Goal: Task Accomplishment & Management: Manage account settings

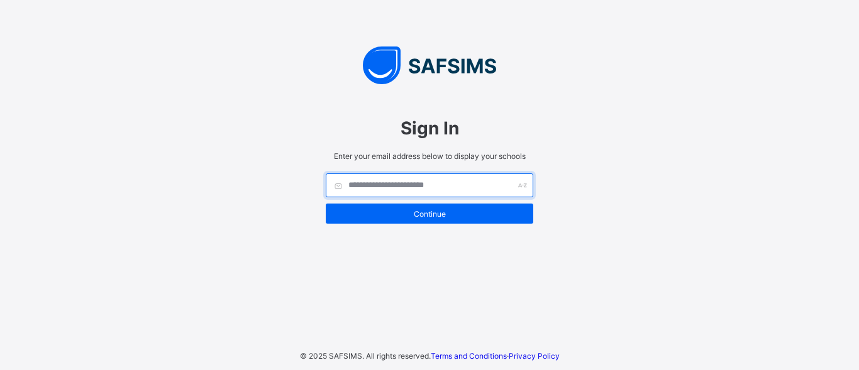
click at [393, 184] on input "text" at bounding box center [430, 186] width 208 height 24
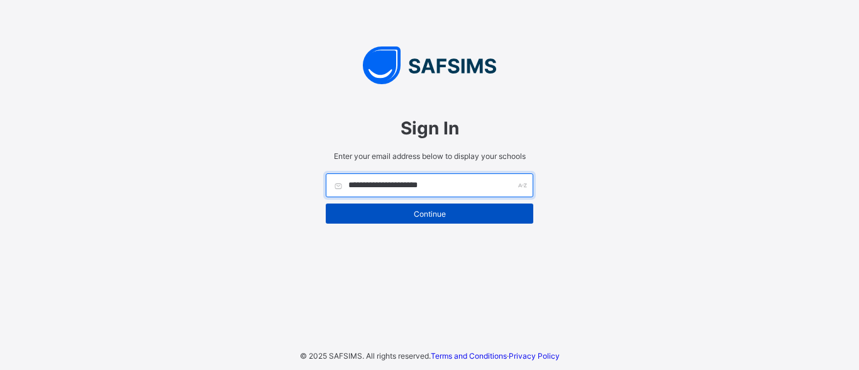
type input "**********"
click at [413, 213] on span "Continue" at bounding box center [429, 213] width 189 height 9
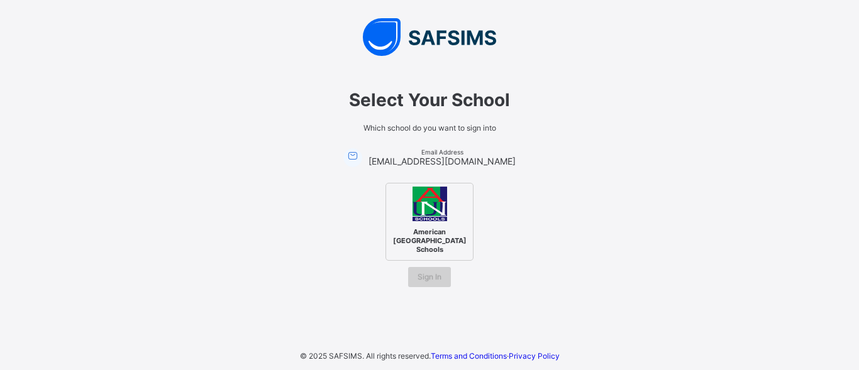
click at [430, 272] on span "Sign In" at bounding box center [430, 276] width 24 height 9
click at [438, 272] on span "Sign In" at bounding box center [430, 276] width 24 height 9
click at [431, 272] on span "Sign In" at bounding box center [430, 276] width 24 height 9
click at [436, 211] on img at bounding box center [430, 204] width 35 height 35
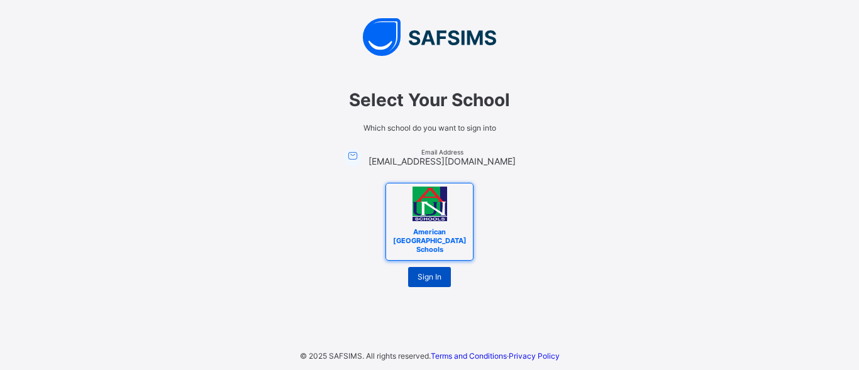
click at [434, 272] on span "Sign In" at bounding box center [430, 276] width 24 height 9
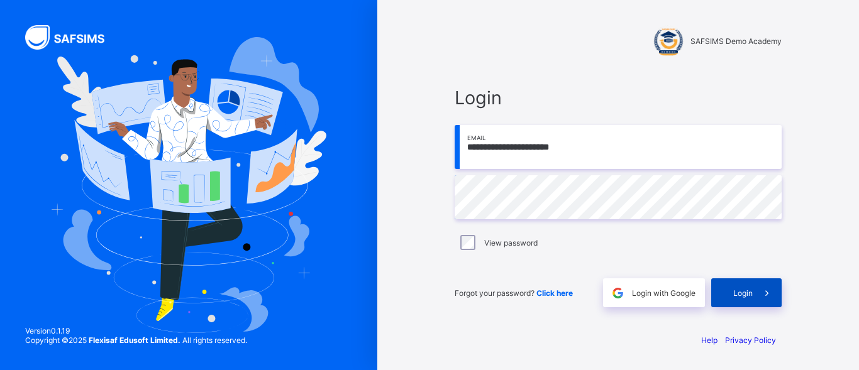
click at [736, 289] on span "Login" at bounding box center [742, 293] width 19 height 9
click at [732, 292] on div "Login" at bounding box center [746, 293] width 70 height 29
click at [452, 313] on div "**********" at bounding box center [618, 197] width 352 height 252
click at [750, 292] on span "Login" at bounding box center [742, 293] width 19 height 9
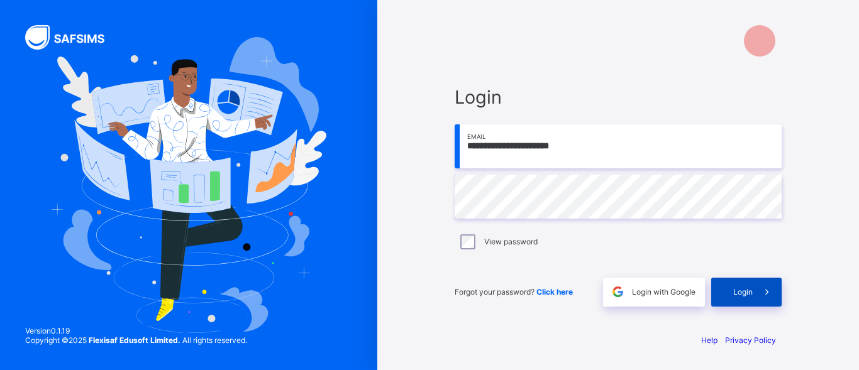
click at [752, 291] on span "Login" at bounding box center [742, 291] width 19 height 9
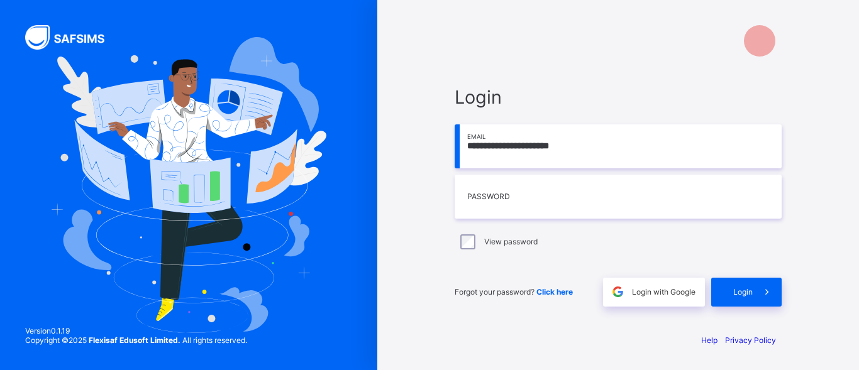
type input "*********"
click at [740, 294] on span "Login" at bounding box center [742, 291] width 19 height 9
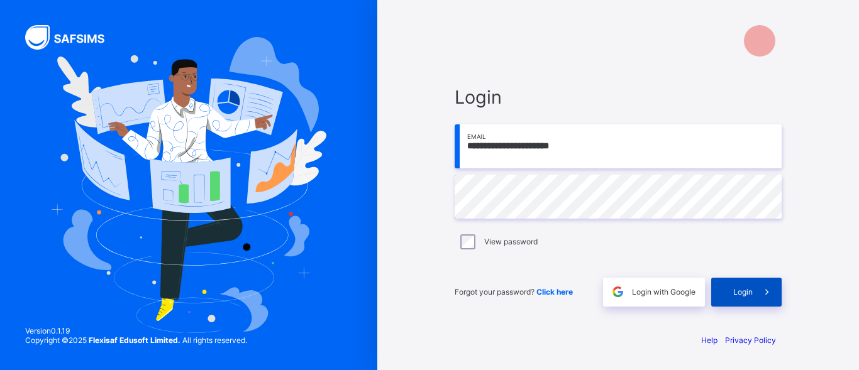
click at [748, 289] on span "Login" at bounding box center [742, 291] width 19 height 9
click at [752, 287] on div "Login" at bounding box center [746, 292] width 70 height 29
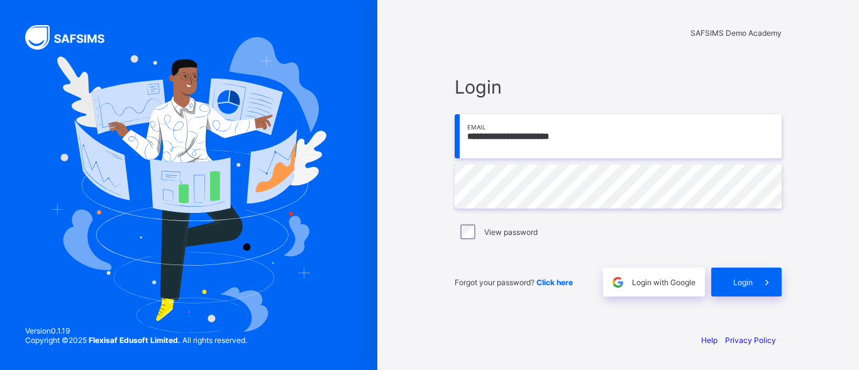
click at [769, 257] on div "**********" at bounding box center [618, 186] width 327 height 221
click at [741, 287] on span "Login" at bounding box center [742, 282] width 19 height 9
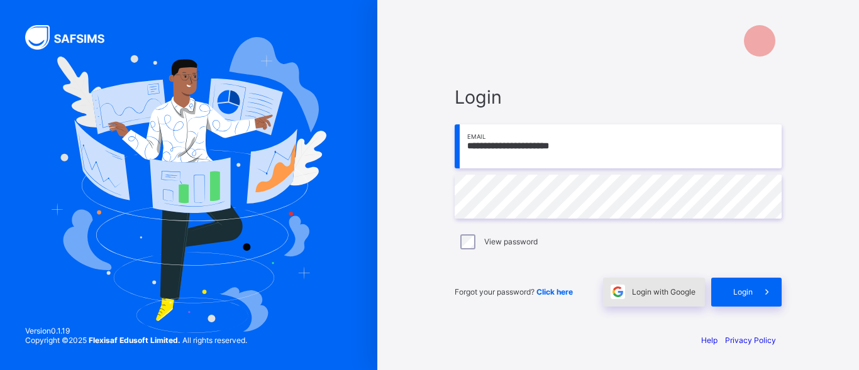
click at [667, 287] on span "Login with Google" at bounding box center [664, 291] width 64 height 9
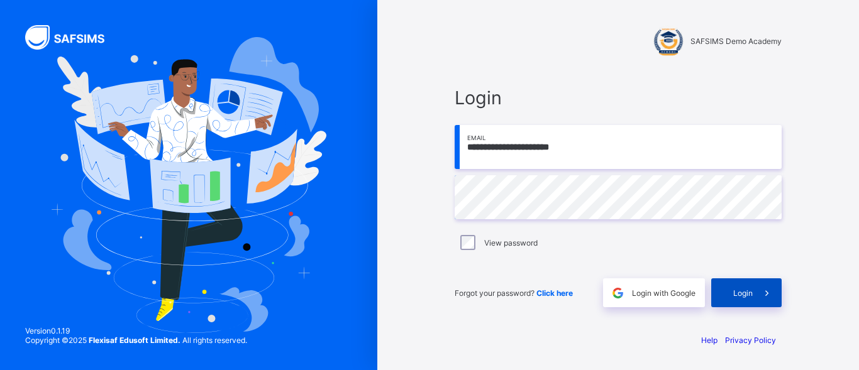
click at [757, 293] on span at bounding box center [767, 293] width 29 height 29
click at [757, 289] on span at bounding box center [767, 293] width 29 height 29
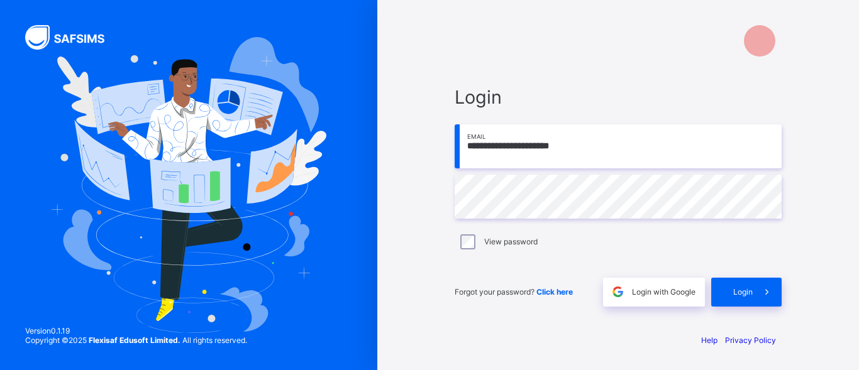
click at [580, 147] on input "**********" at bounding box center [618, 147] width 327 height 44
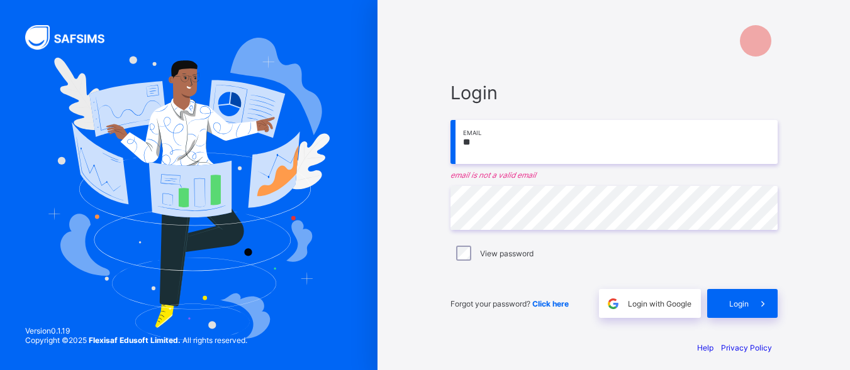
type input "*"
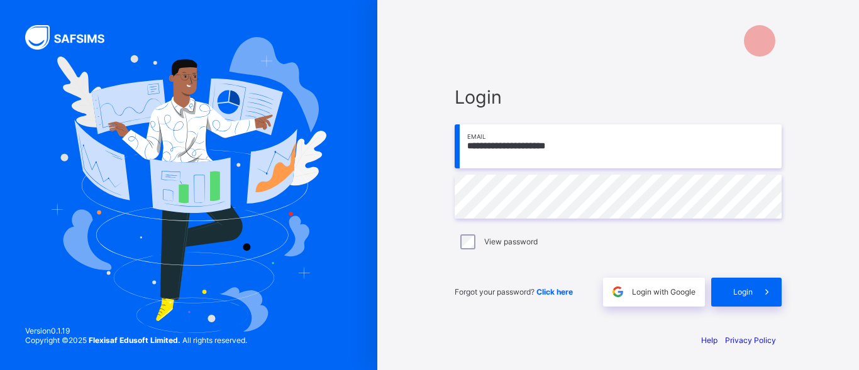
type input "**********"
click at [744, 299] on div "Login" at bounding box center [746, 292] width 70 height 29
type input "**********"
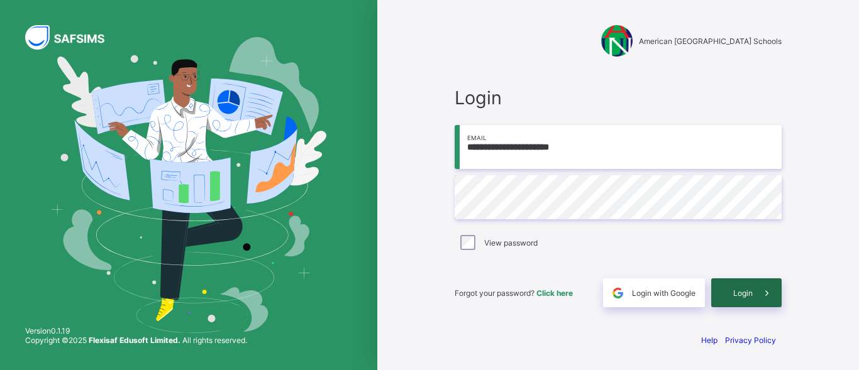
click at [728, 289] on div "Login" at bounding box center [746, 293] width 70 height 29
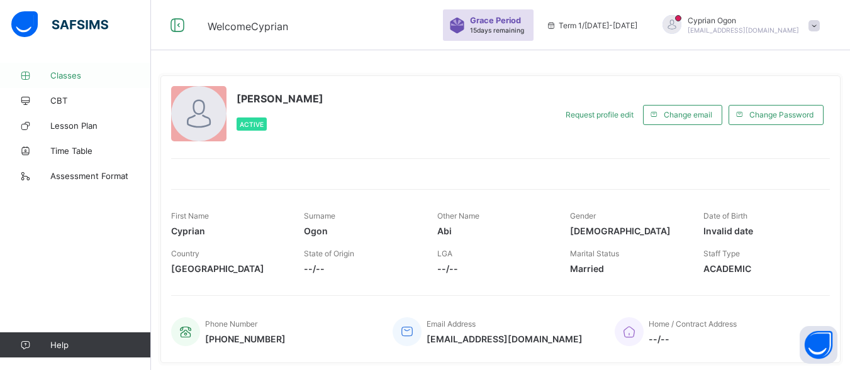
click at [79, 72] on span "Classes" at bounding box center [100, 75] width 101 height 10
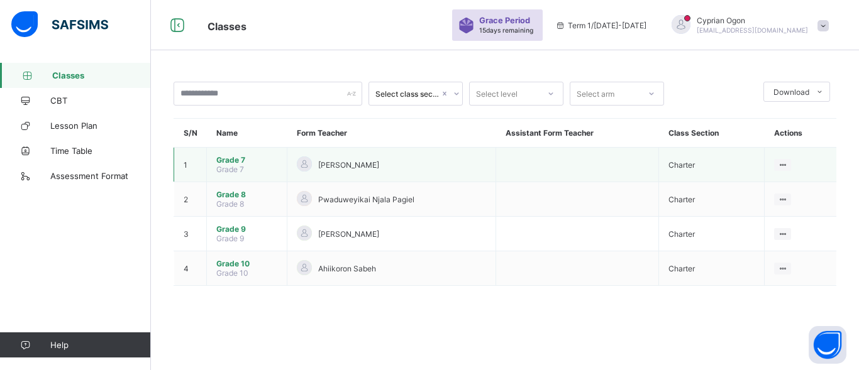
click at [233, 158] on span "Grade 7" at bounding box center [246, 159] width 61 height 9
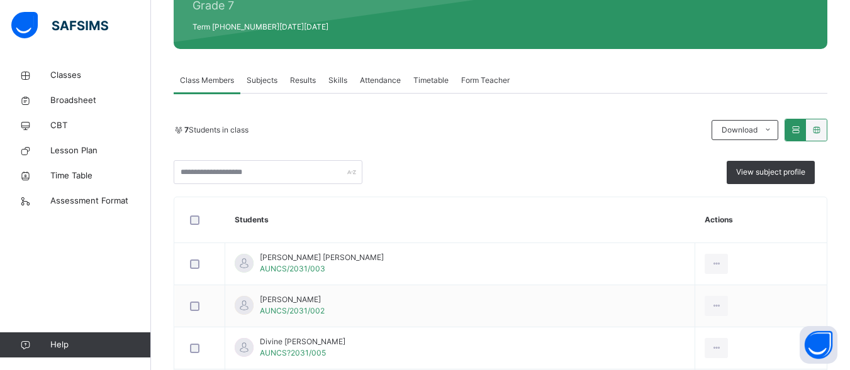
scroll to position [167, 0]
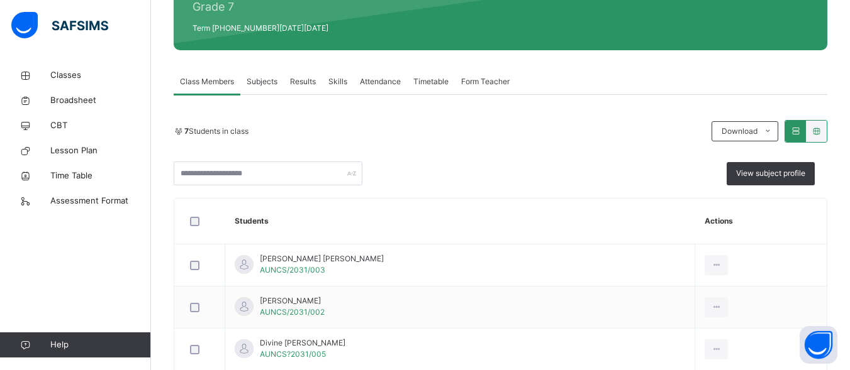
click at [269, 78] on span "Subjects" at bounding box center [262, 81] width 31 height 11
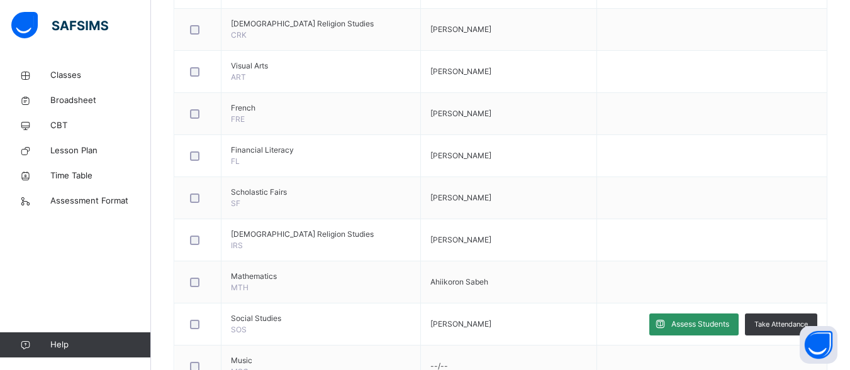
scroll to position [574, 0]
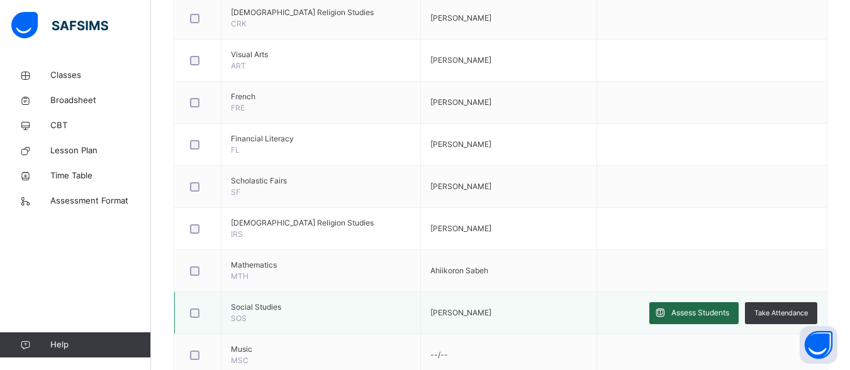
click at [704, 313] on span "Assess Students" at bounding box center [700, 313] width 58 height 11
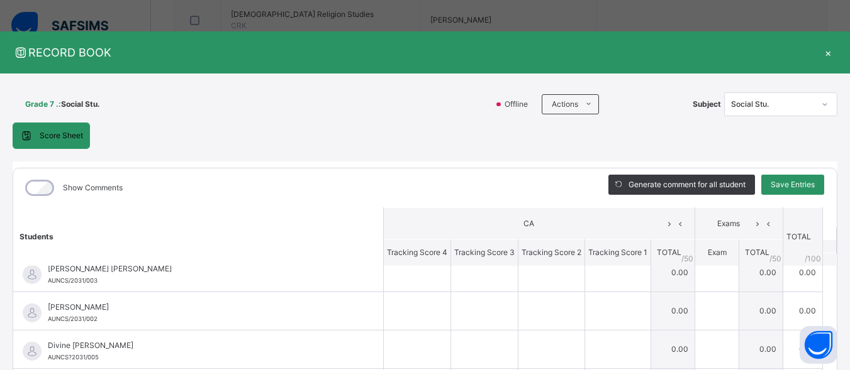
scroll to position [13, 0]
click at [823, 54] on div "×" at bounding box center [827, 52] width 19 height 17
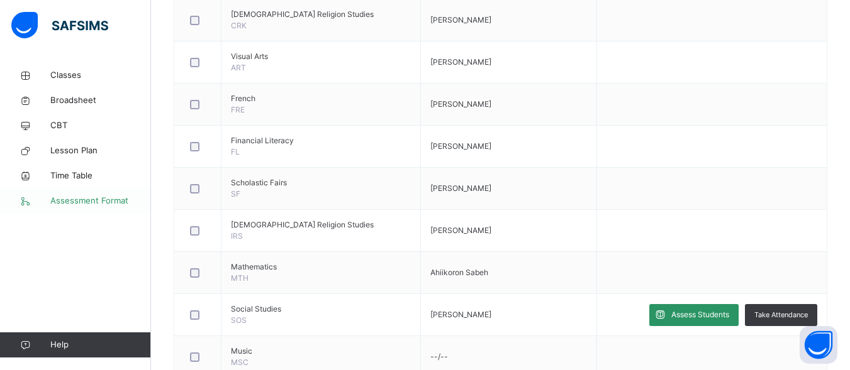
click at [75, 199] on span "Assessment Format" at bounding box center [100, 201] width 101 height 13
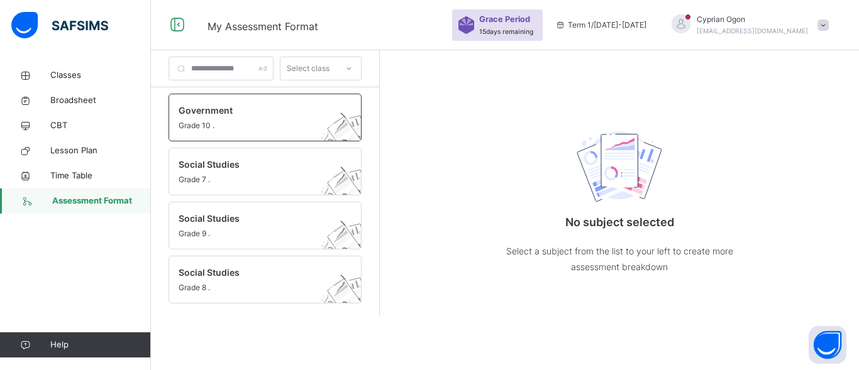
click at [195, 113] on span "Government" at bounding box center [253, 110] width 149 height 13
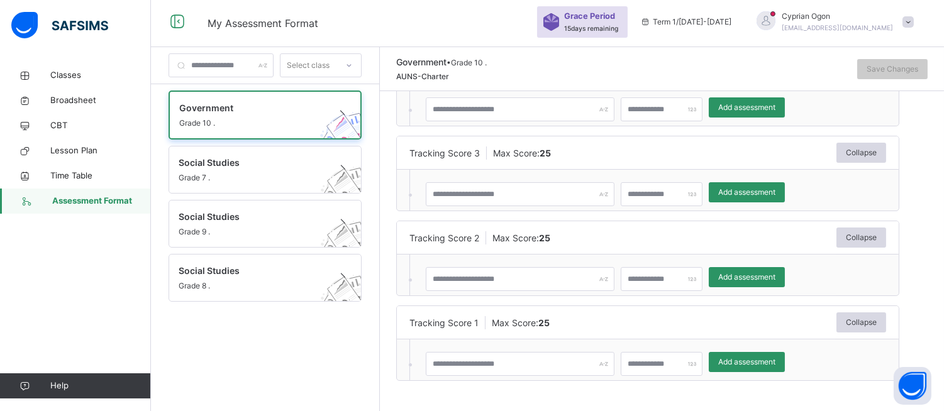
scroll to position [4, 0]
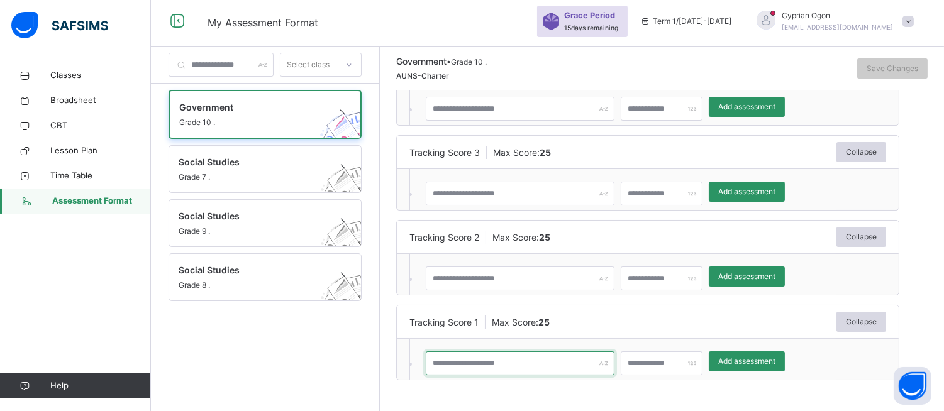
click at [604, 366] on input "text" at bounding box center [520, 364] width 189 height 24
type input "****"
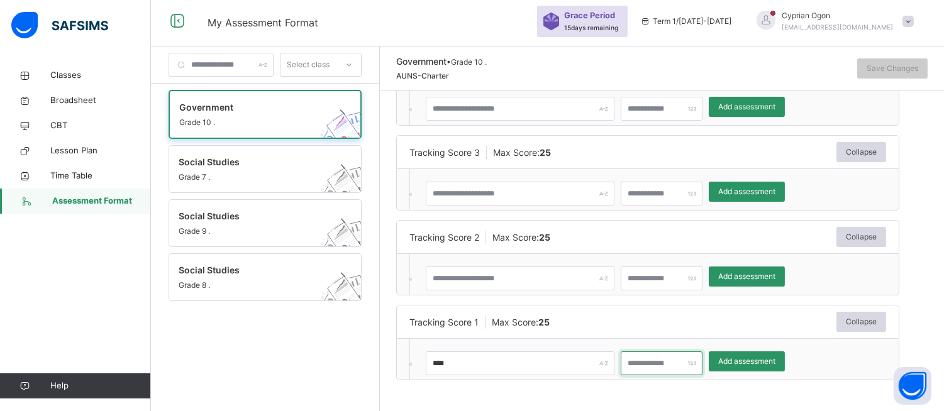
click at [702, 365] on input "number" at bounding box center [662, 364] width 82 height 24
click at [702, 360] on div at bounding box center [662, 364] width 82 height 24
click at [687, 365] on input "number" at bounding box center [662, 364] width 82 height 24
type input "**"
click at [763, 359] on span "Add assessment" at bounding box center [746, 361] width 57 height 11
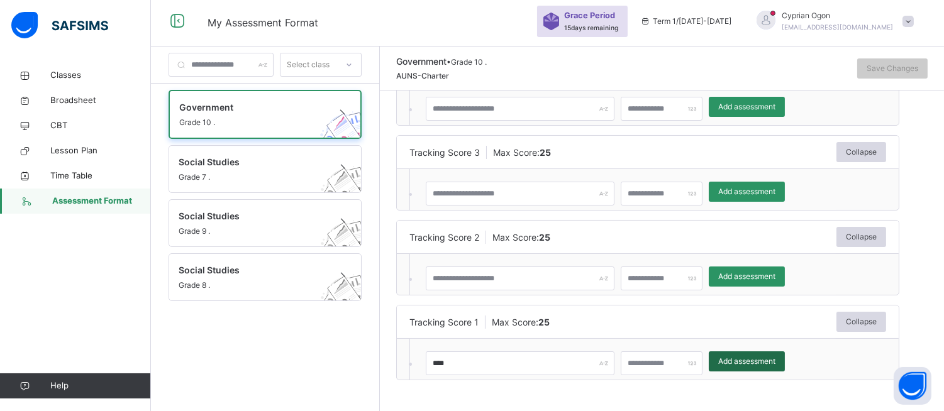
type input "*"
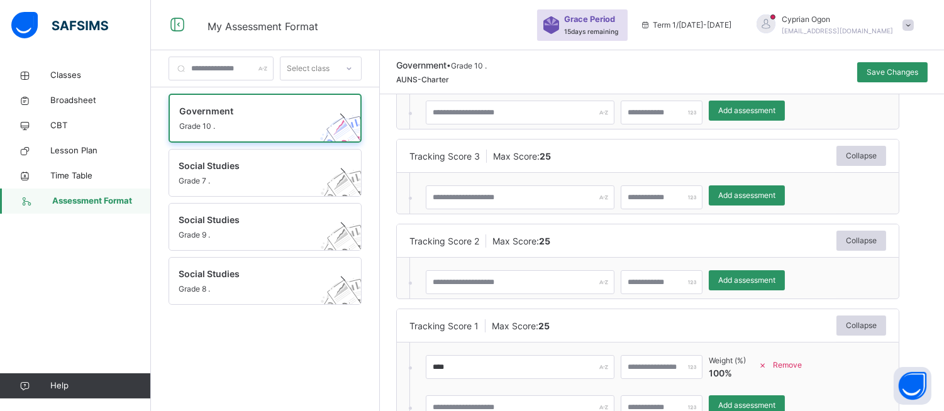
scroll to position [138, 0]
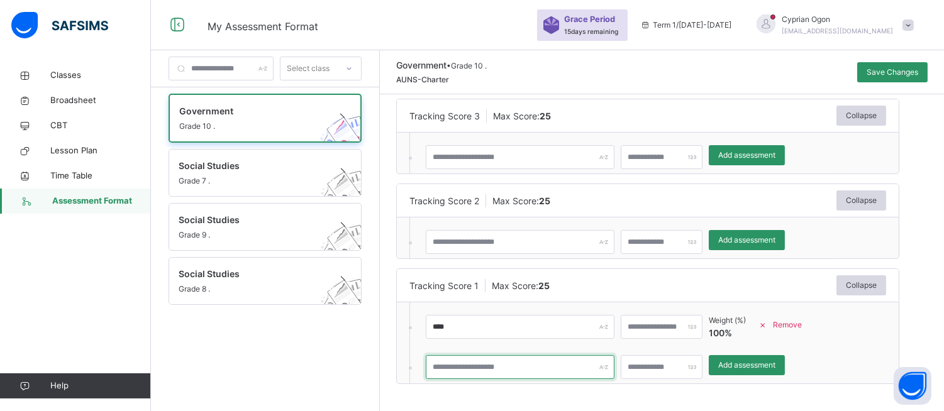
click at [570, 363] on input "text" at bounding box center [520, 367] width 189 height 24
type input "*********"
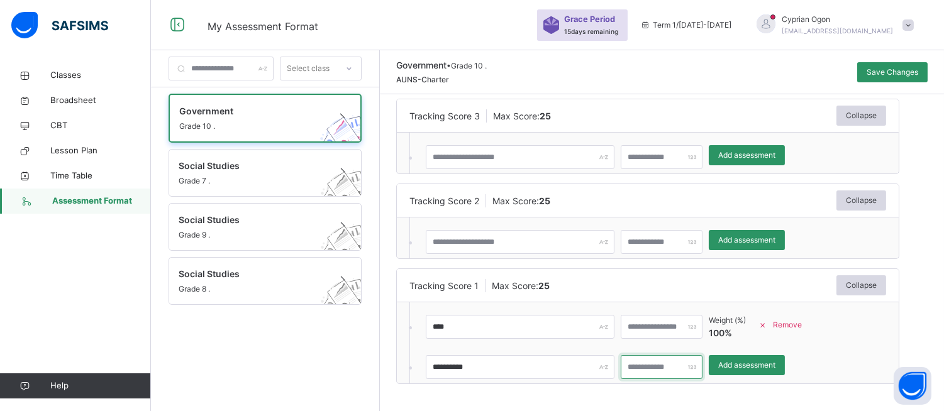
click at [665, 363] on input "*" at bounding box center [662, 367] width 82 height 24
type input "*"
type input "**"
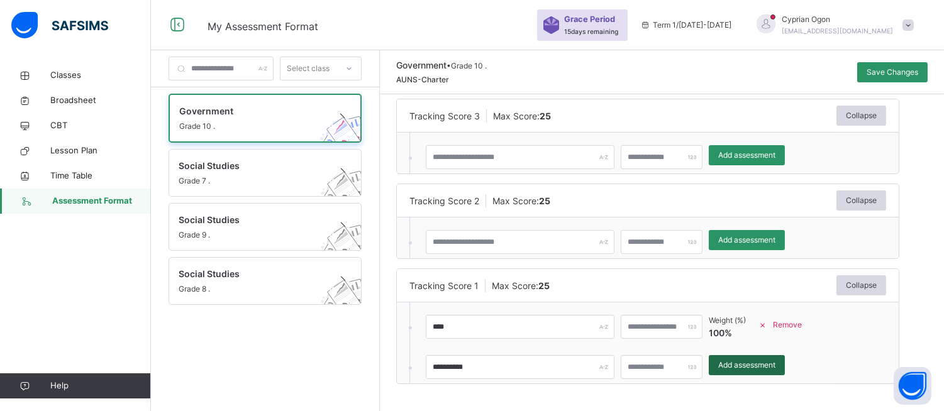
click at [767, 369] on span "Add assessment" at bounding box center [746, 365] width 57 height 11
type input "*"
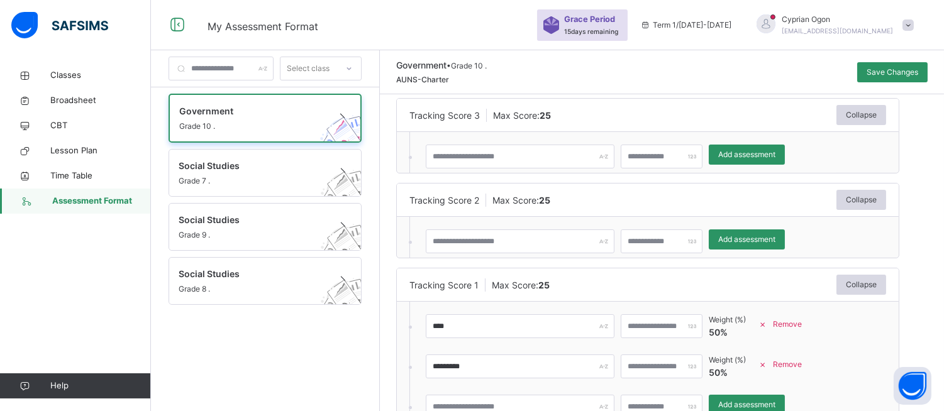
click at [812, 355] on div "Remove" at bounding box center [782, 365] width 60 height 20
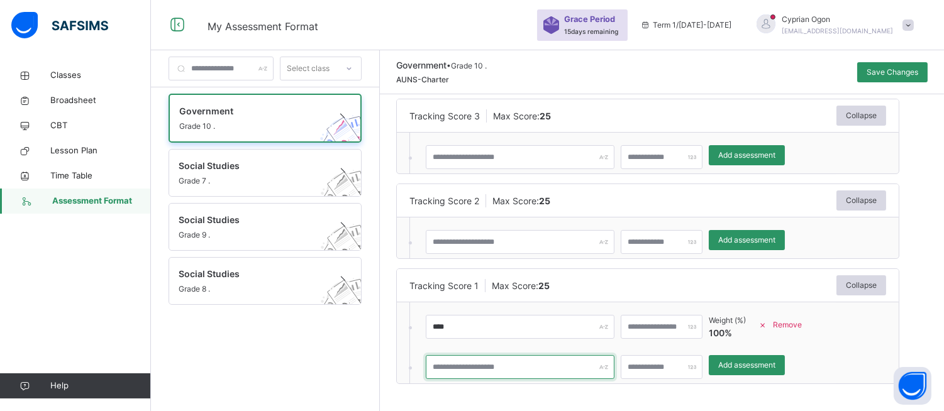
click at [545, 363] on input "text" at bounding box center [520, 367] width 189 height 24
type input "*"
type input "********"
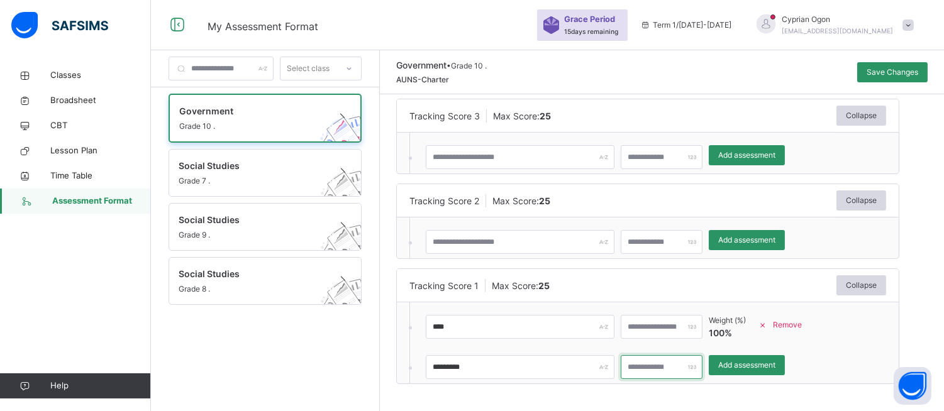
click at [662, 367] on input "*" at bounding box center [662, 367] width 82 height 24
type input "**"
click at [762, 360] on span "Add assessment" at bounding box center [746, 365] width 57 height 11
type input "*"
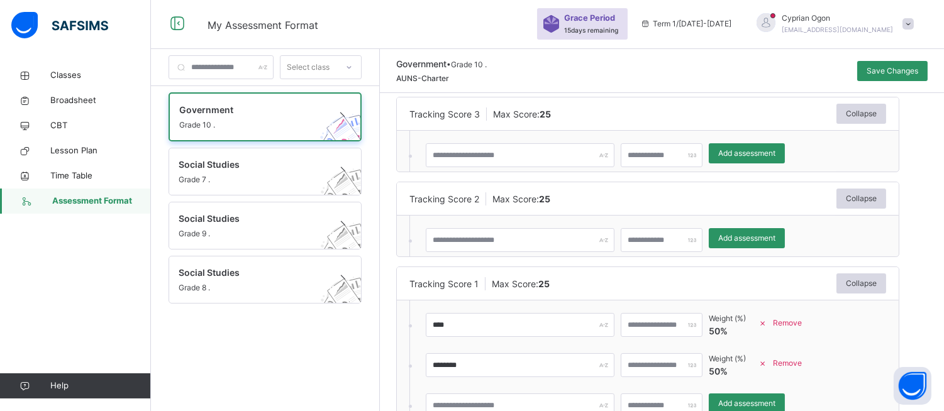
scroll to position [4, 0]
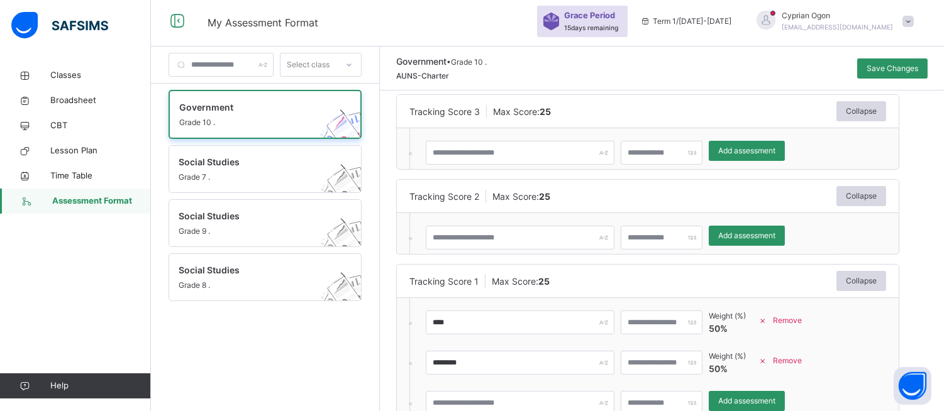
click at [501, 370] on ol "**** ** Weight (%) 50 % Remove ******** ** Weight (%) 50 % Remove * Add assessm…" at bounding box center [622, 358] width 426 height 121
click at [494, 370] on input "text" at bounding box center [520, 403] width 189 height 24
type input "****"
click at [664, 370] on input "*" at bounding box center [662, 403] width 82 height 24
type input "**"
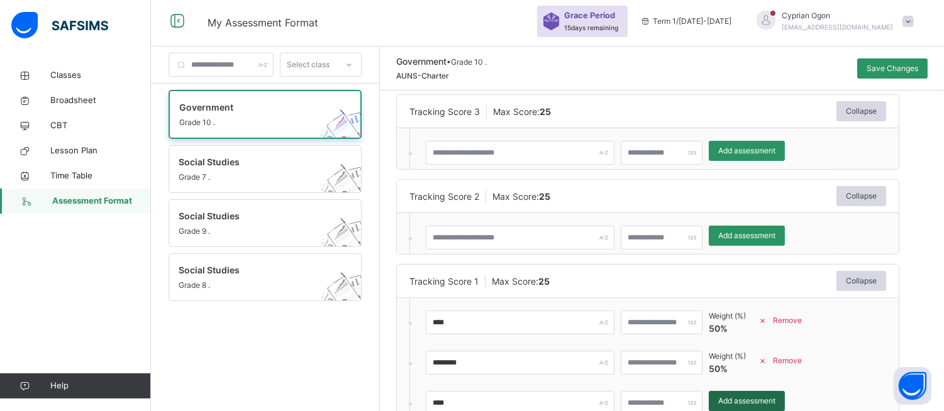
click at [775, 370] on span "Add assessment" at bounding box center [746, 401] width 57 height 11
type input "*"
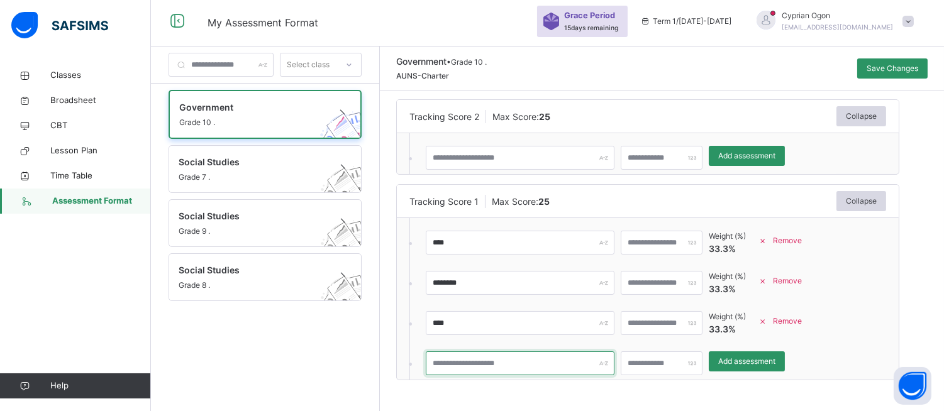
click at [520, 366] on input "text" at bounding box center [520, 364] width 189 height 24
type input "**********"
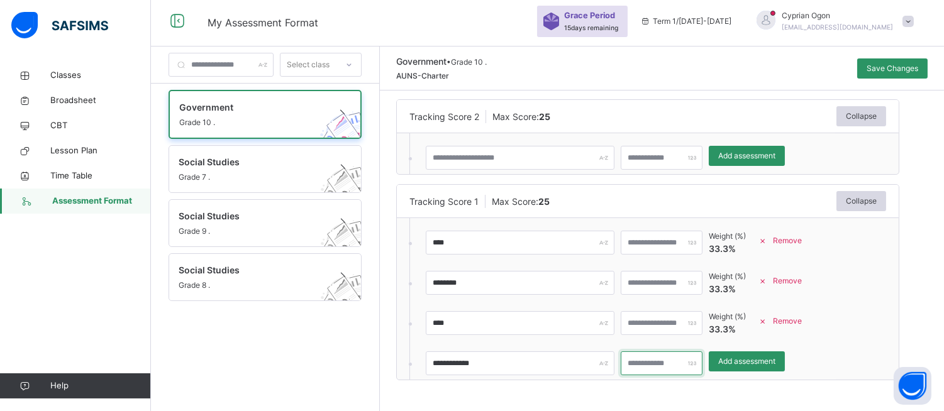
click at [663, 357] on input "*" at bounding box center [662, 364] width 82 height 24
type input "**"
click at [775, 361] on span "Add assessment" at bounding box center [746, 361] width 57 height 11
type input "*"
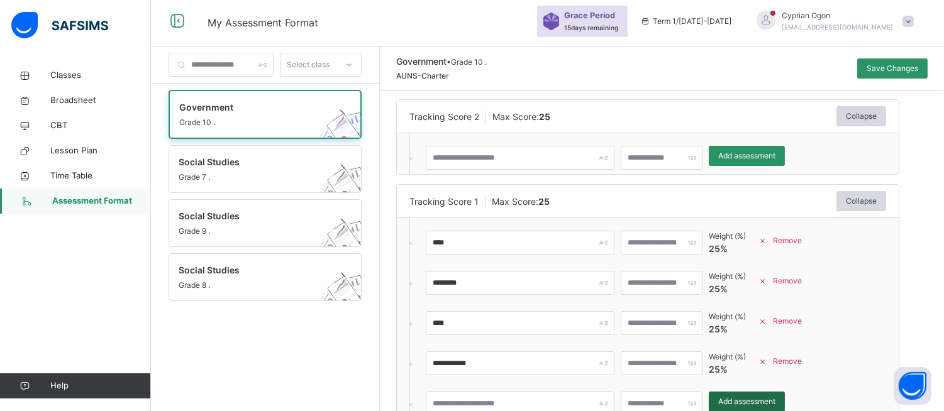
scroll to position [259, 0]
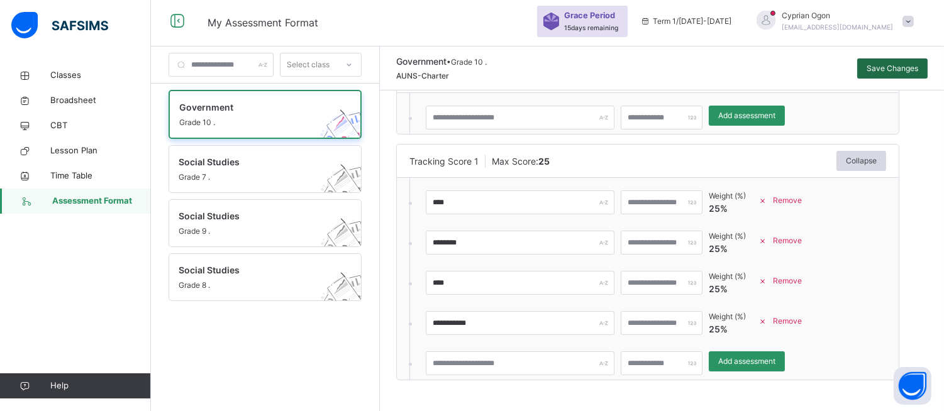
click at [858, 63] on span "Save Changes" at bounding box center [893, 68] width 52 height 11
click at [69, 70] on span "Classes" at bounding box center [100, 75] width 101 height 13
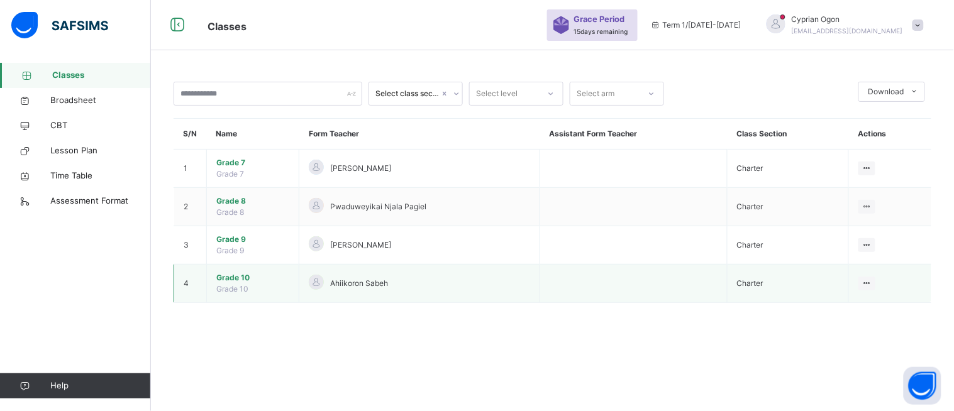
click at [230, 278] on span "Grade 10" at bounding box center [252, 277] width 73 height 11
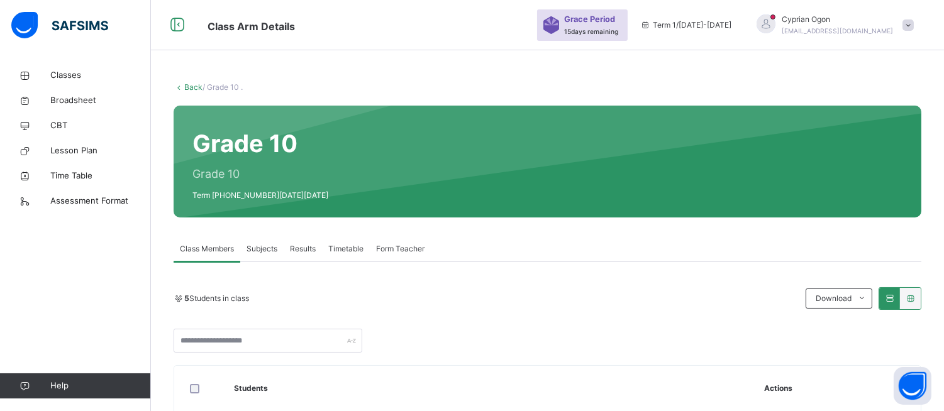
click at [260, 247] on span "Subjects" at bounding box center [262, 248] width 31 height 11
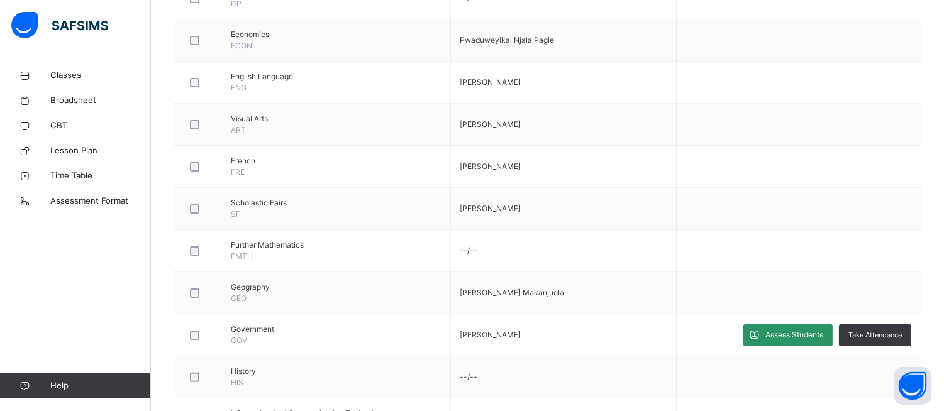
scroll to position [721, 0]
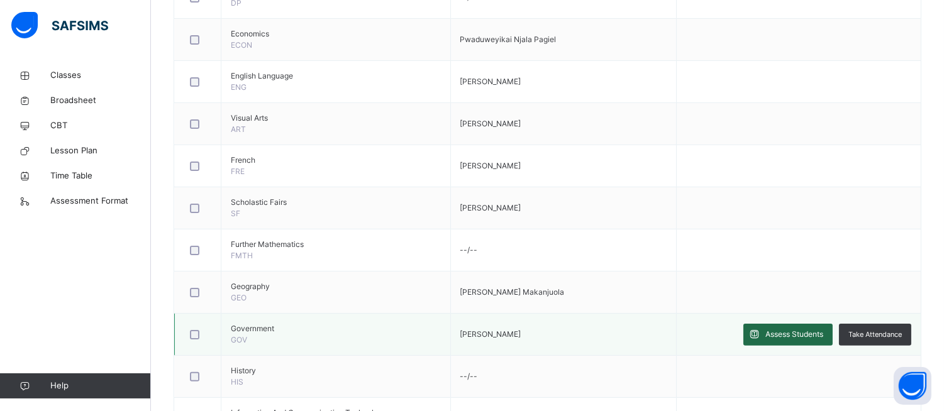
click at [809, 331] on span "Assess Students" at bounding box center [794, 334] width 58 height 11
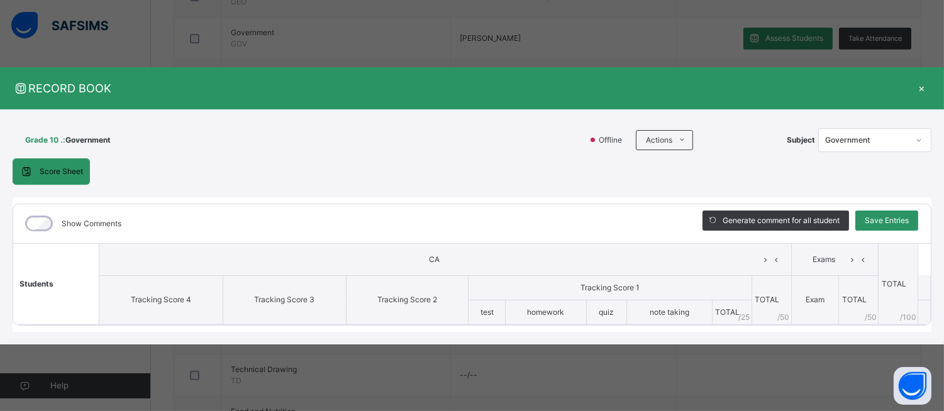
scroll to position [1077, 0]
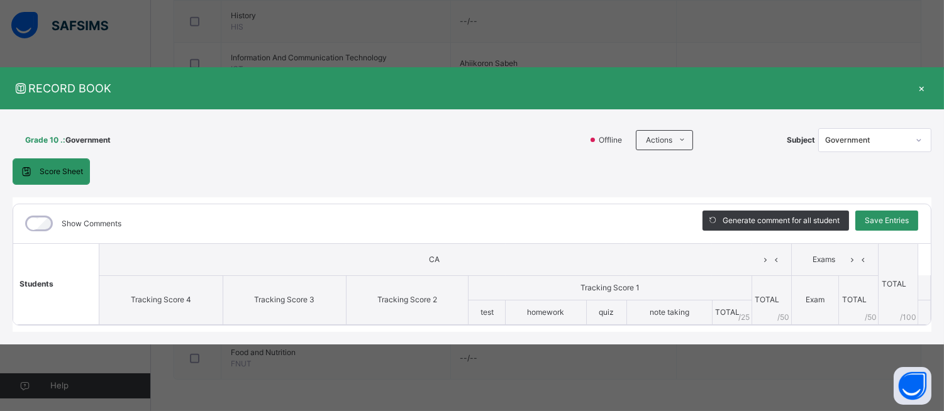
click at [858, 88] on div "×" at bounding box center [922, 88] width 19 height 17
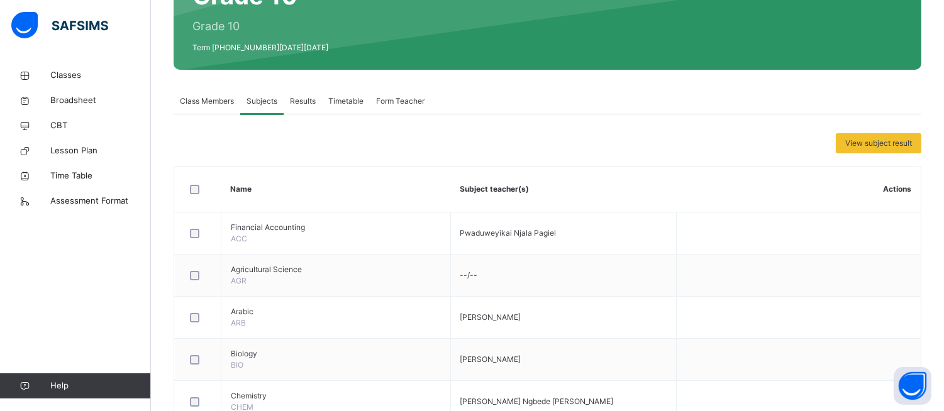
scroll to position [121, 0]
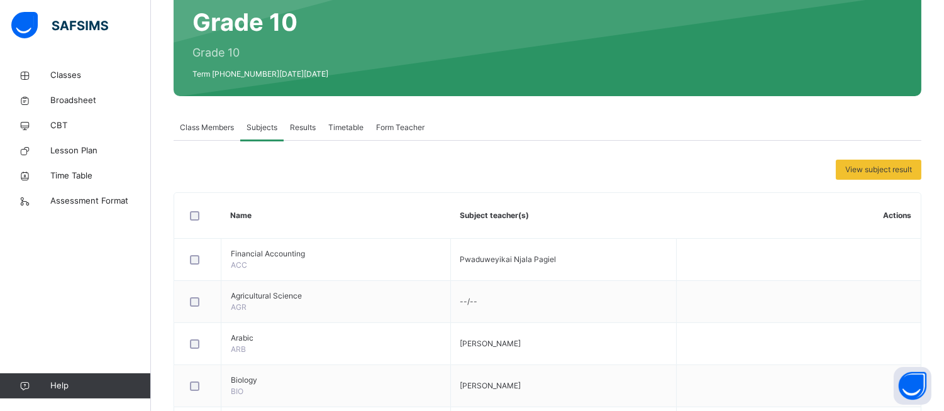
click at [208, 124] on span "Class Members" at bounding box center [207, 127] width 54 height 11
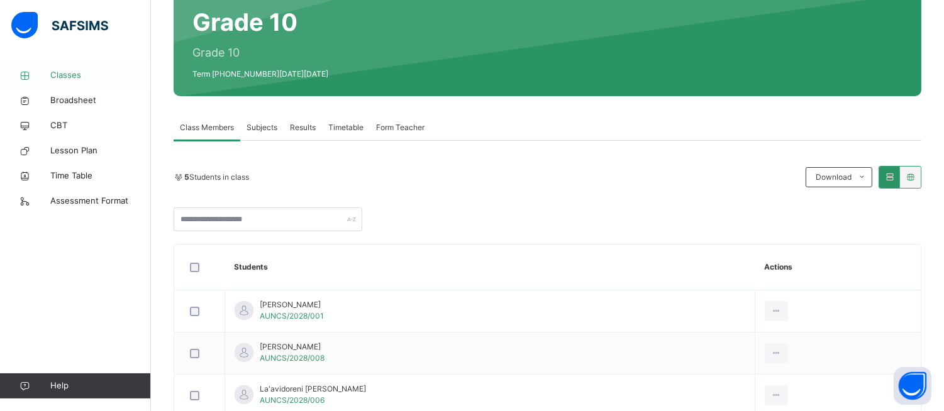
click at [63, 73] on span "Classes" at bounding box center [100, 75] width 101 height 13
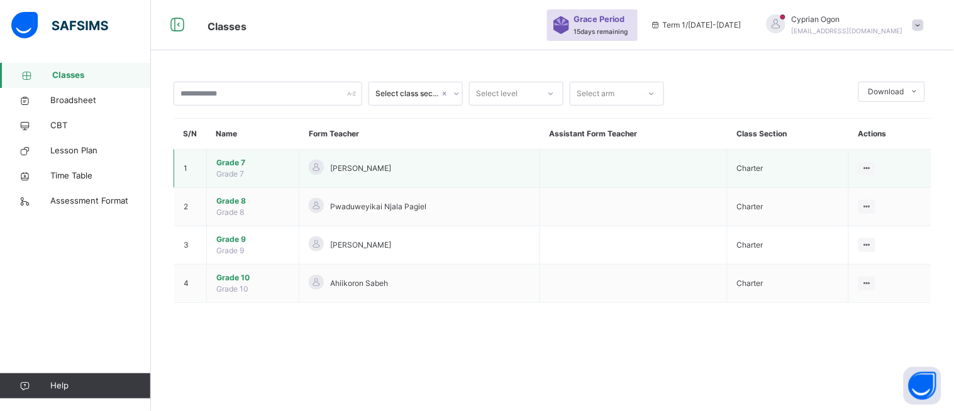
click at [230, 161] on span "Grade 7" at bounding box center [252, 162] width 73 height 11
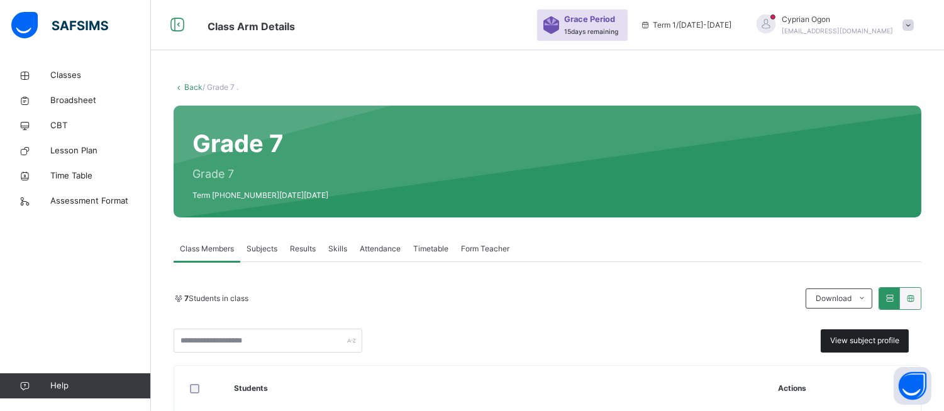
click at [858, 343] on span "View subject profile" at bounding box center [864, 340] width 69 height 11
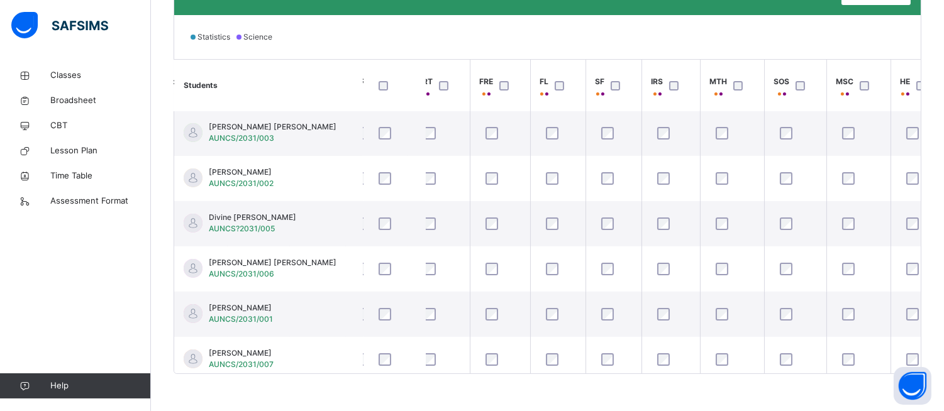
scroll to position [2, 469]
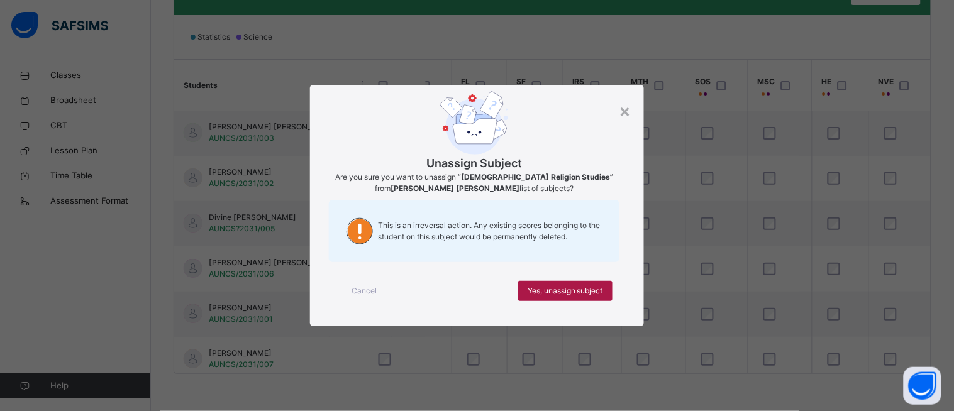
click at [571, 291] on span "Yes, unassign subject" at bounding box center [565, 291] width 75 height 11
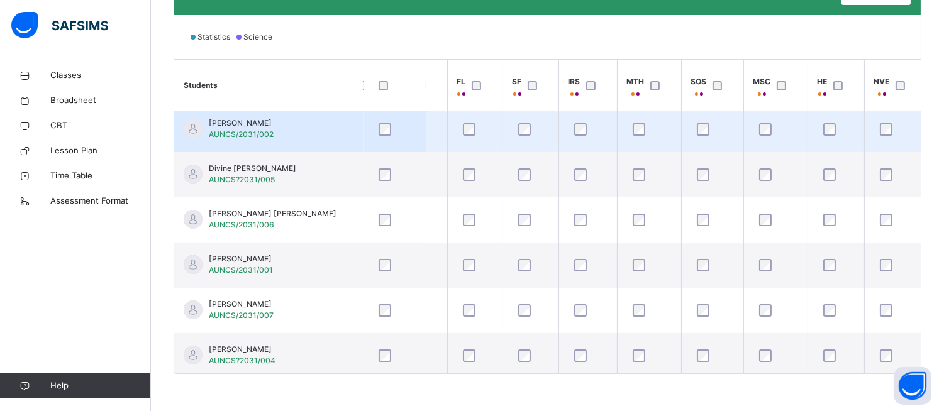
scroll to position [60, 469]
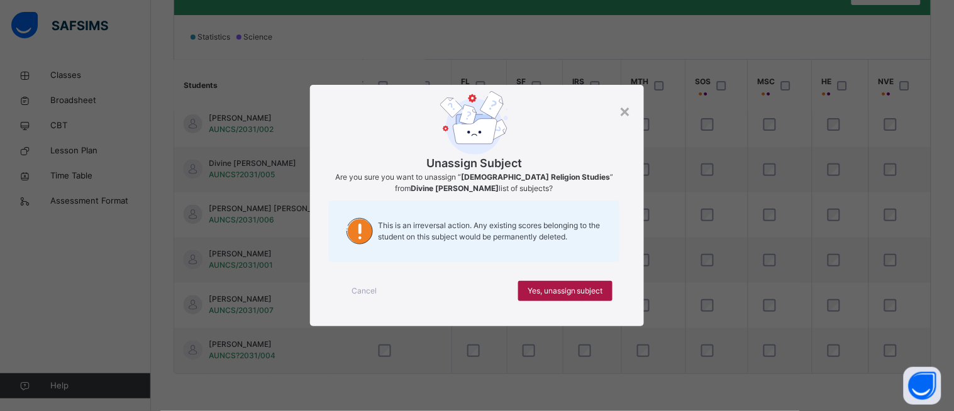
click at [574, 293] on span "Yes, unassign subject" at bounding box center [565, 291] width 75 height 11
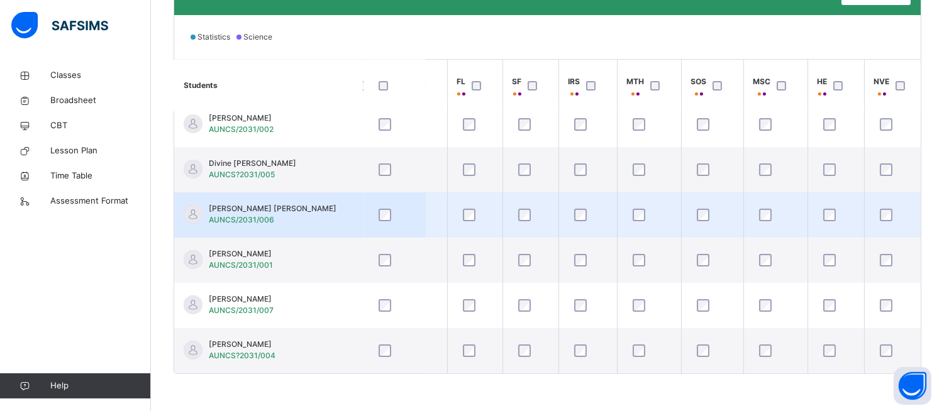
scroll to position [0, 469]
